Goal: Check status: Check status

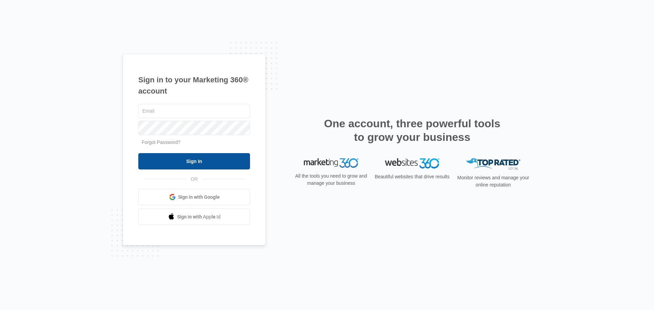
type input "[PERSON_NAME][EMAIL_ADDRESS][DOMAIN_NAME]"
click at [188, 165] on input "Sign In" at bounding box center [194, 161] width 112 height 16
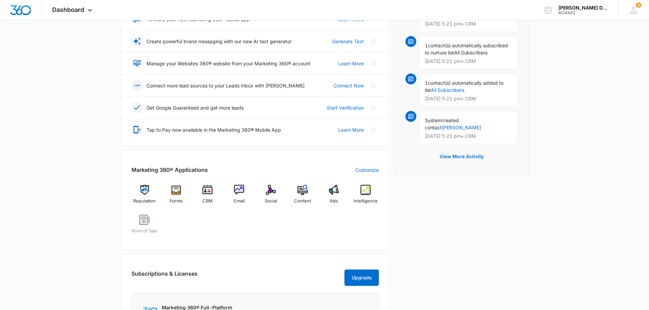
scroll to position [136, 0]
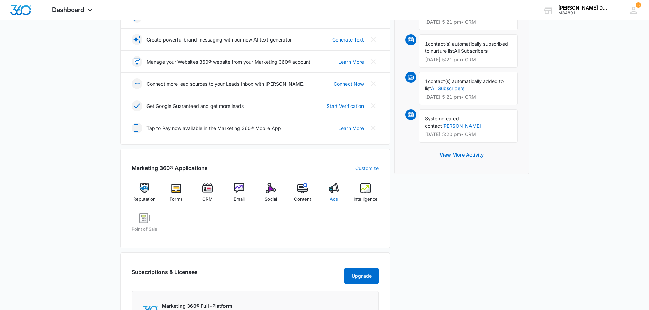
click at [335, 191] on img at bounding box center [334, 188] width 10 height 10
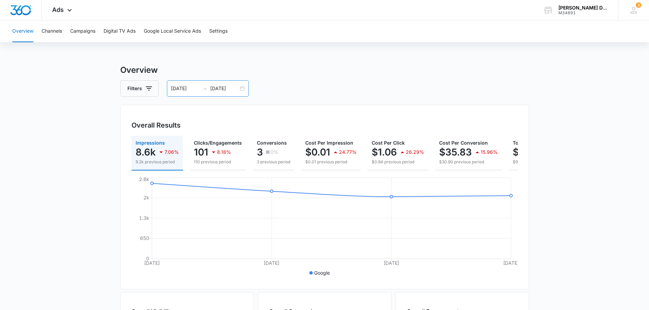
click at [180, 89] on input "[DATE]" at bounding box center [185, 88] width 28 height 7
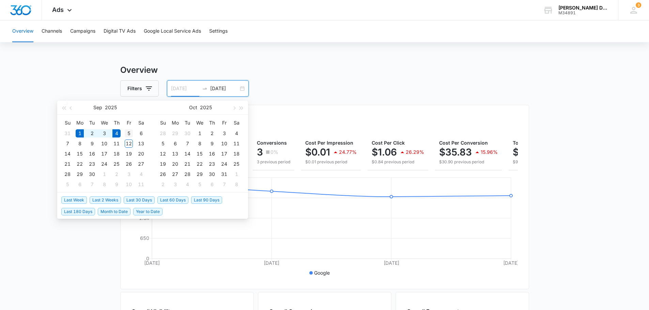
type input "[DATE]"
click at [132, 134] on div "5" at bounding box center [129, 133] width 8 height 8
type input "[DATE]"
click at [128, 143] on div "12" at bounding box center [129, 144] width 8 height 8
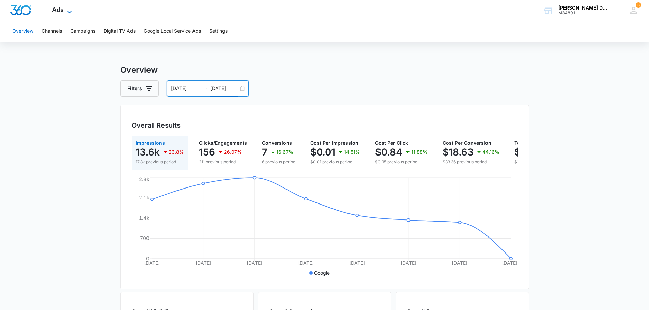
click at [72, 10] on icon at bounding box center [69, 12] width 8 height 8
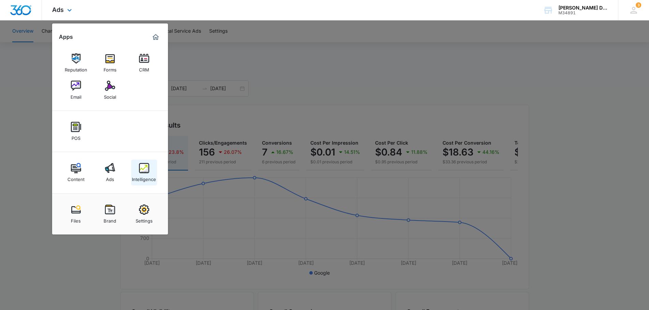
click at [148, 173] on img at bounding box center [144, 168] width 10 height 10
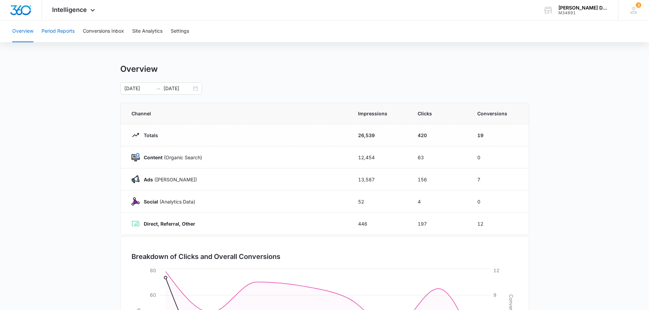
click at [46, 32] on button "Period Reports" at bounding box center [58, 31] width 33 height 22
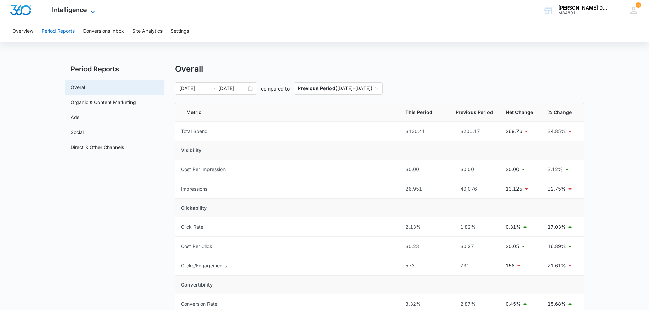
click at [89, 14] on icon at bounding box center [93, 12] width 8 height 8
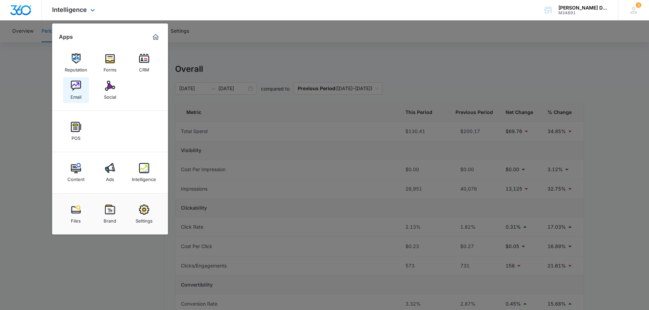
click at [76, 85] on img at bounding box center [76, 86] width 10 height 10
